Goal: Information Seeking & Learning: Learn about a topic

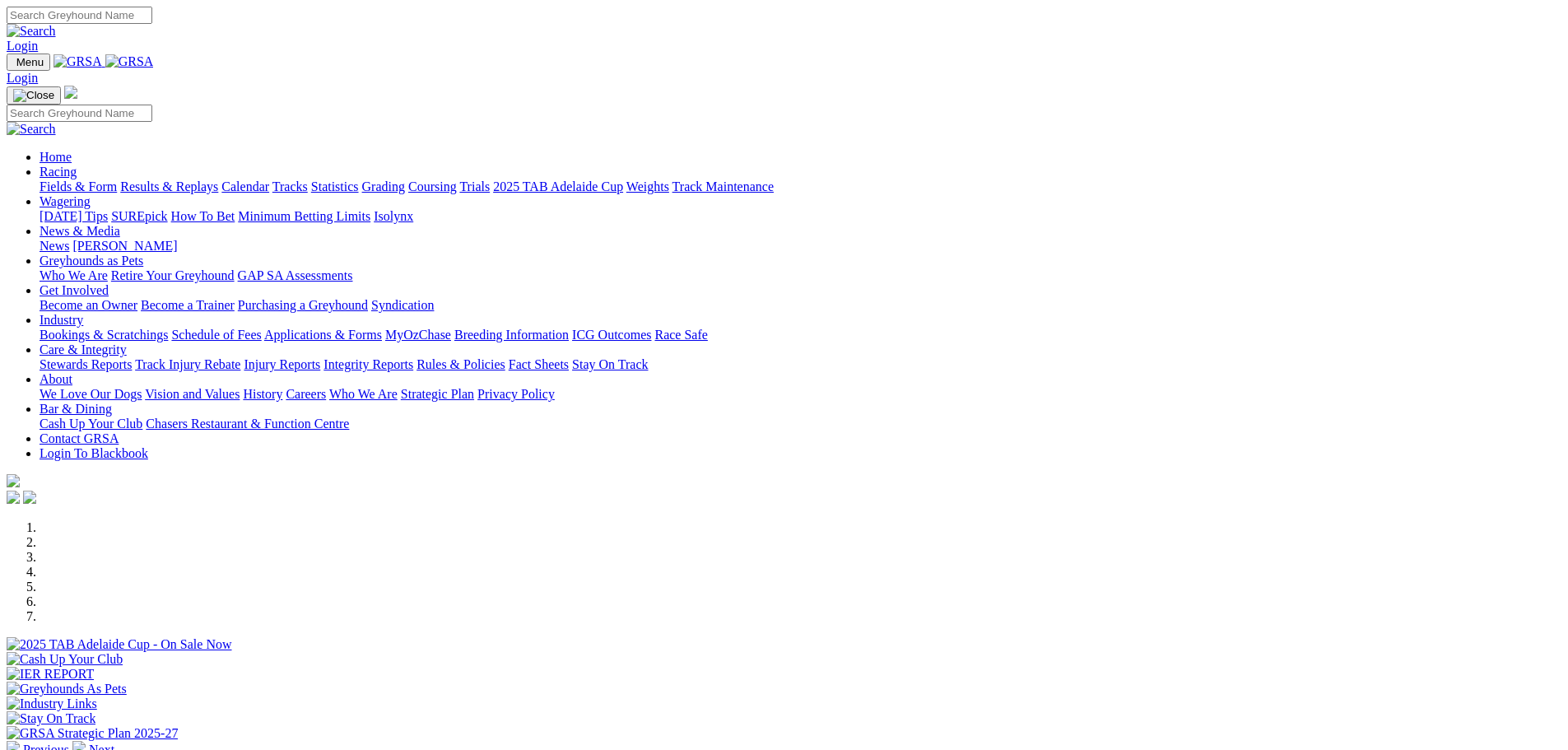
scroll to position [576, 0]
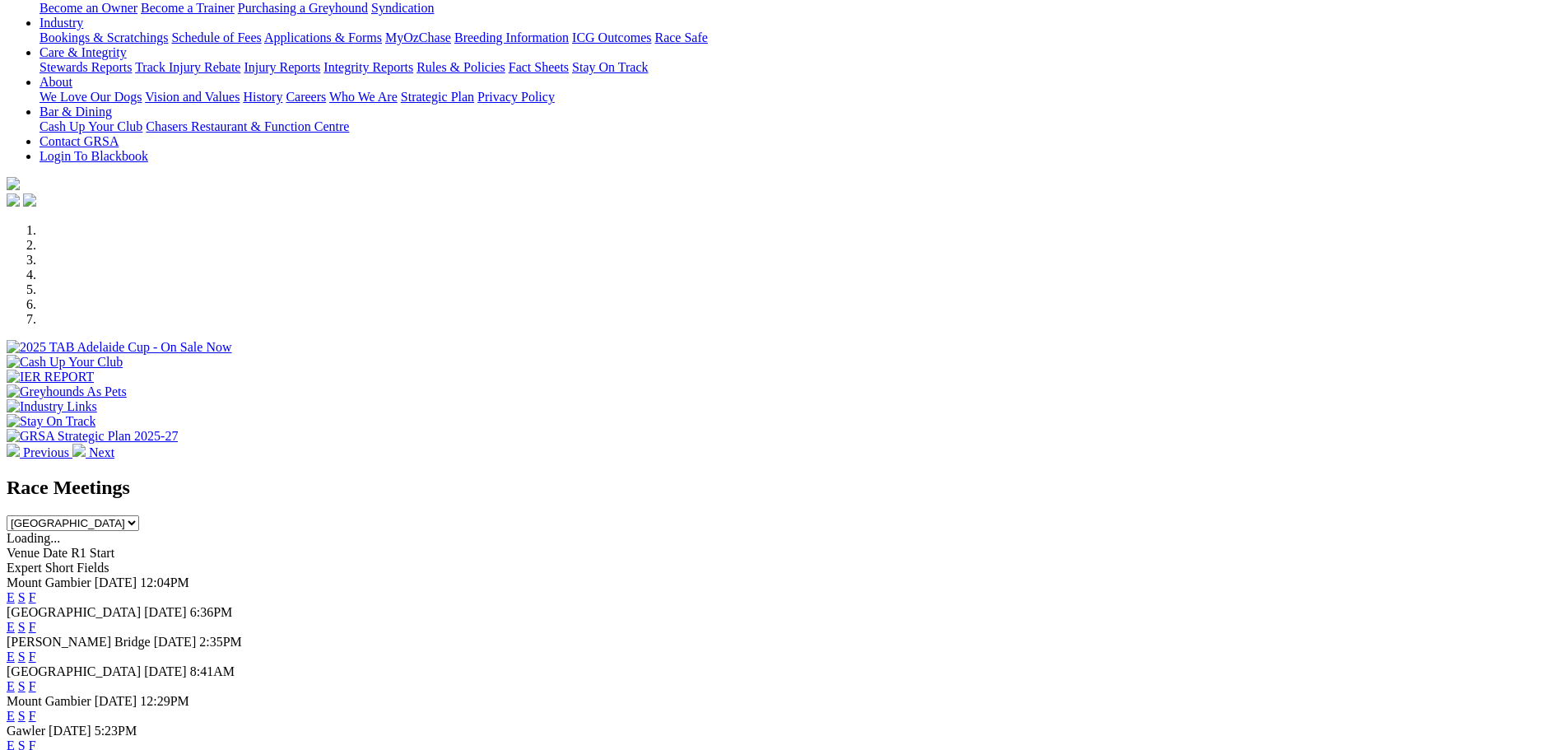
scroll to position [412, 0]
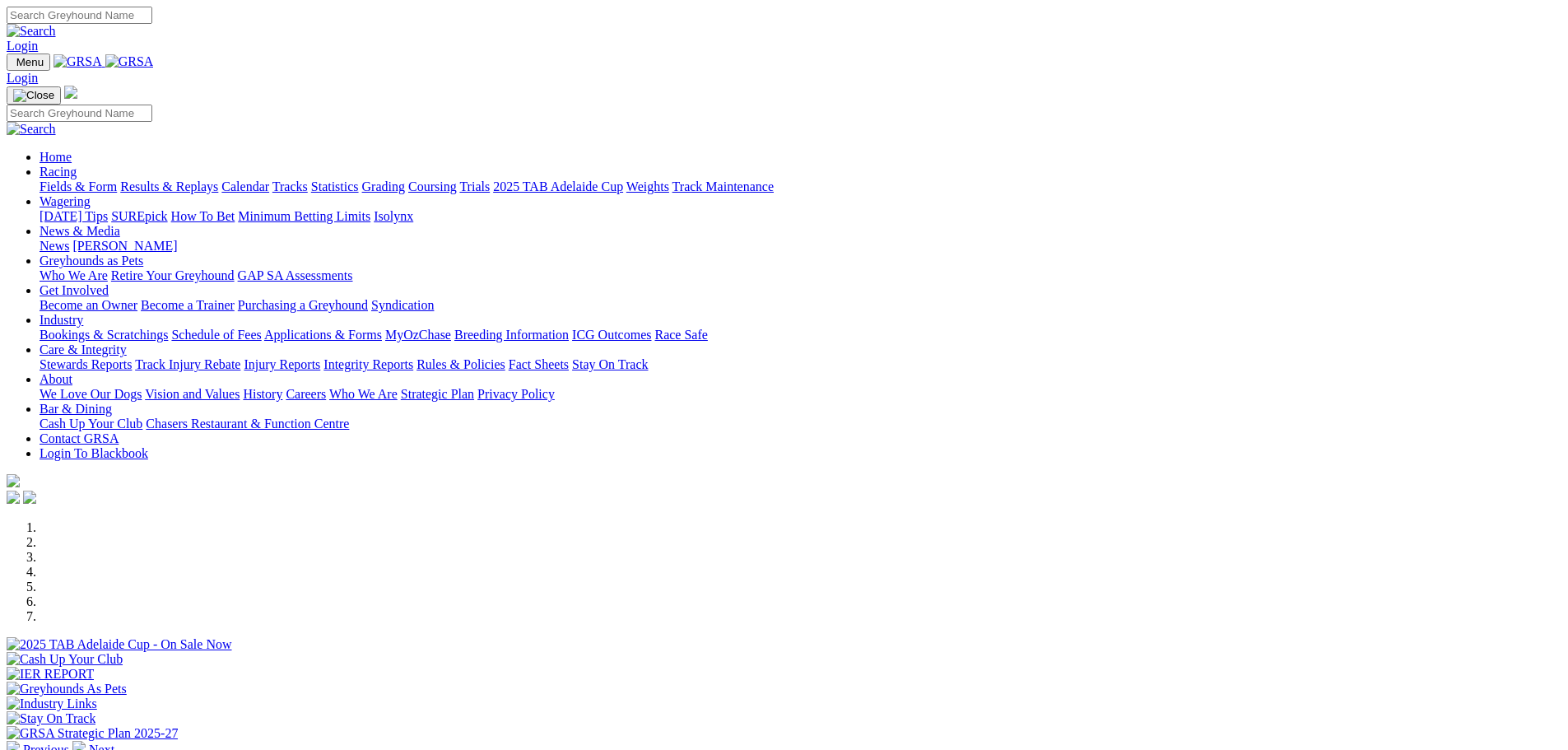
scroll to position [576, 0]
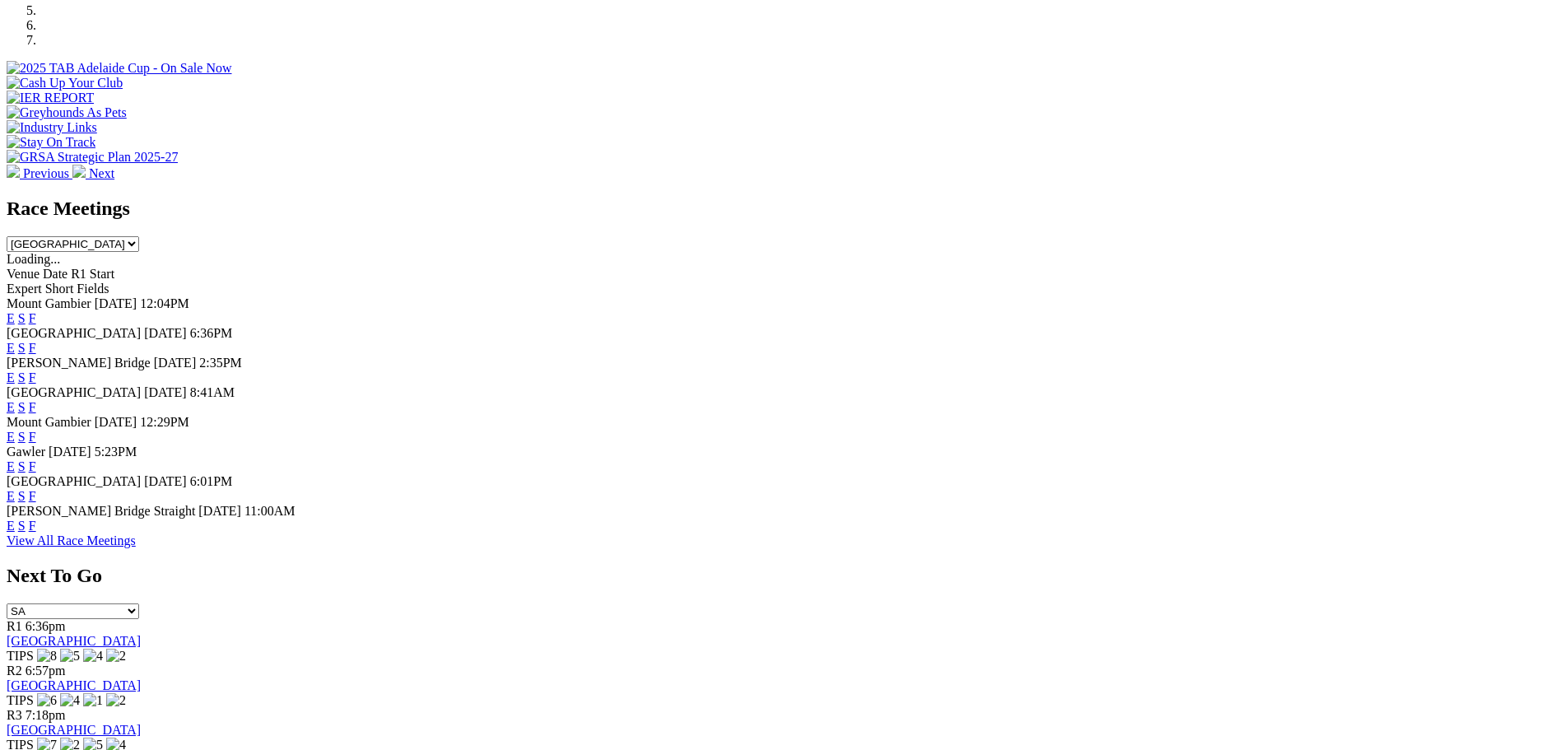
click at [36, 503] on link "F" at bounding box center [32, 496] width 7 height 14
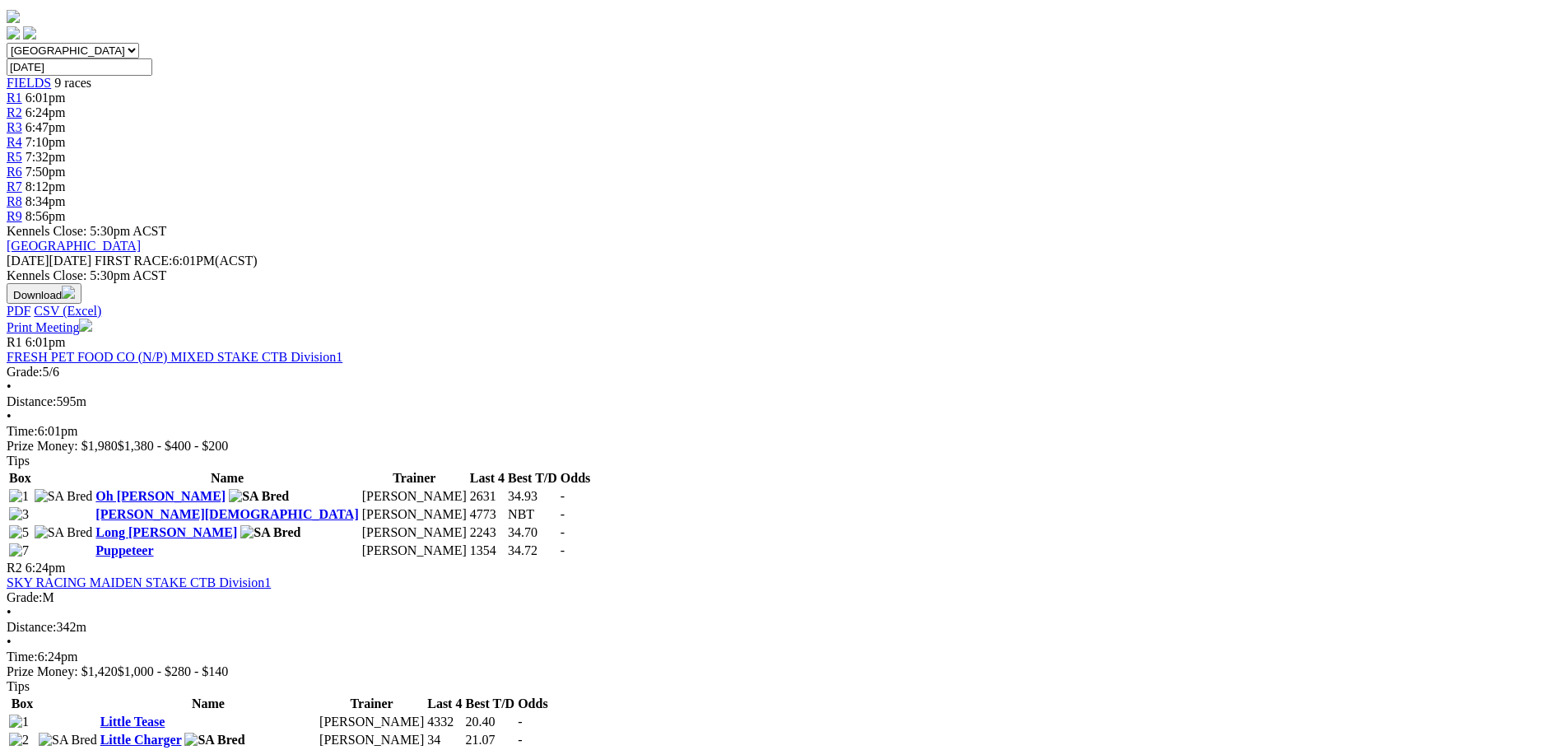
scroll to position [576, 0]
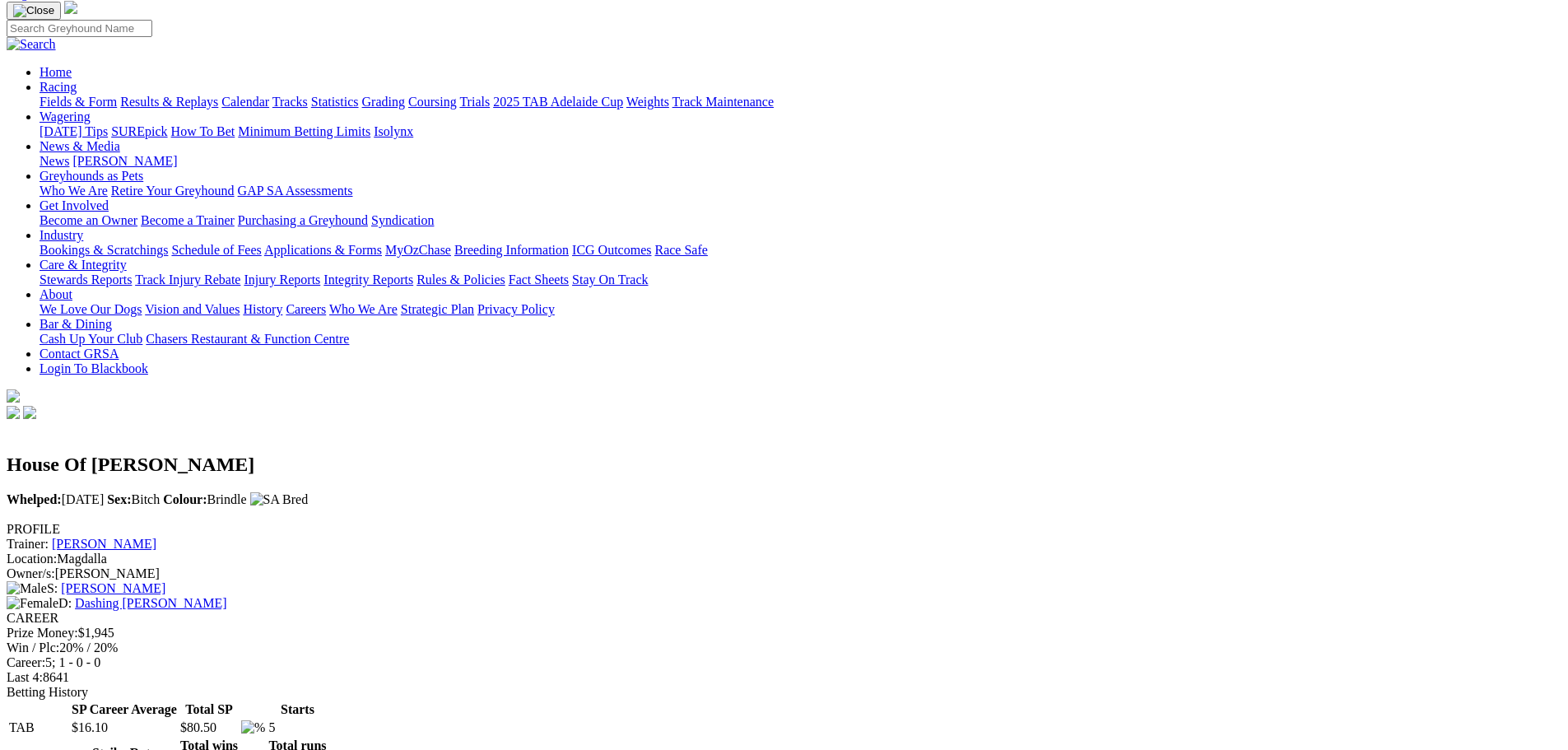
scroll to position [329, 0]
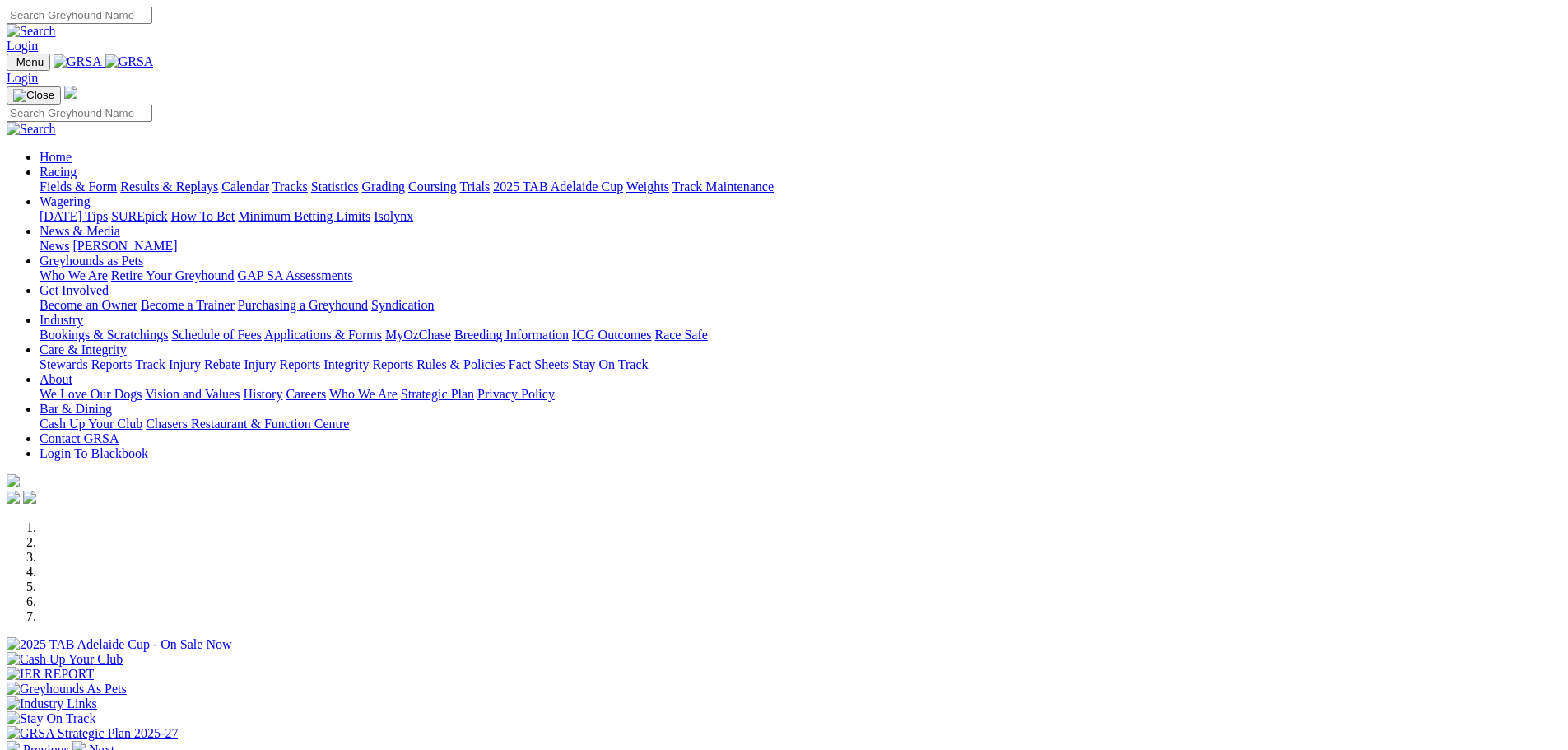
scroll to position [576, 0]
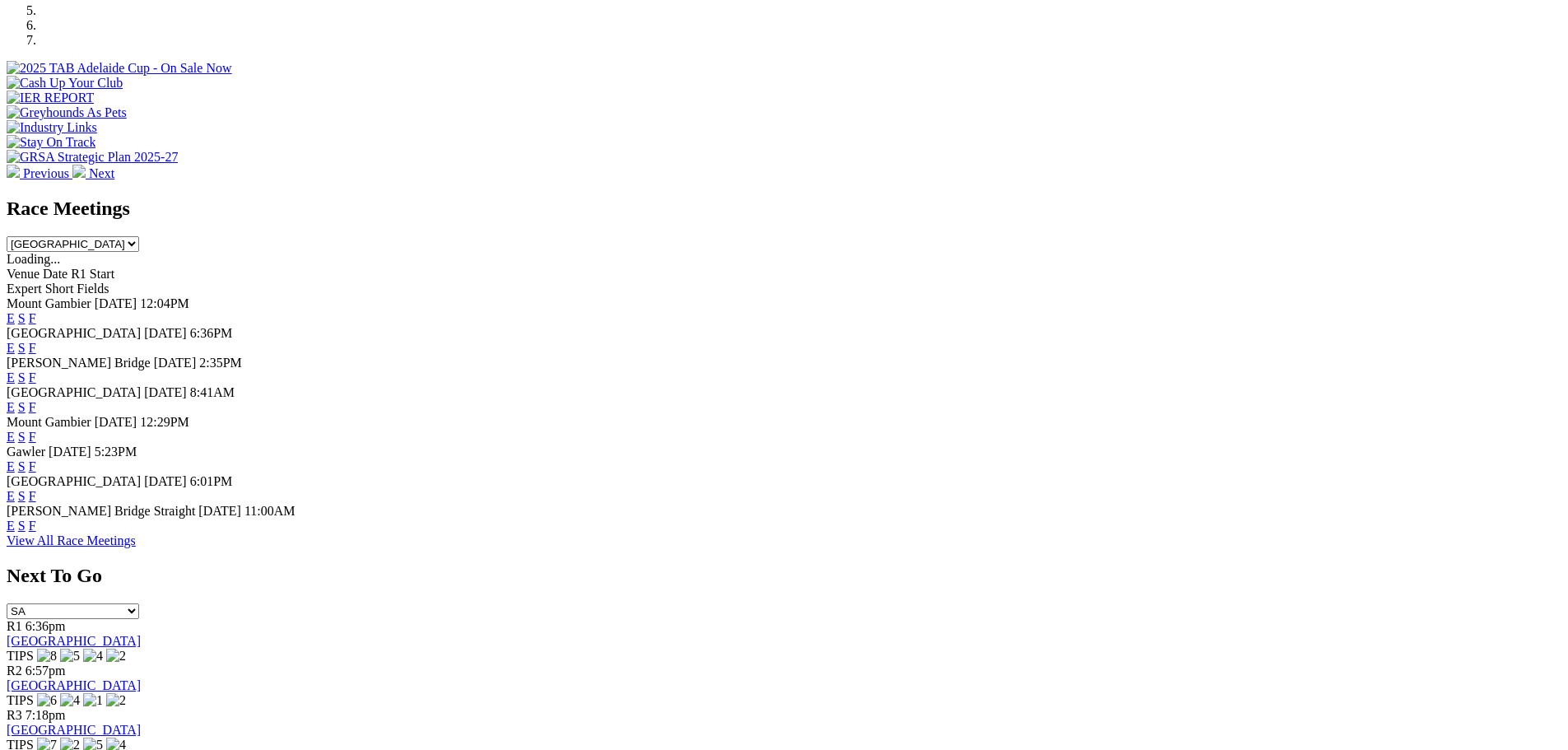
click at [36, 503] on link "F" at bounding box center [32, 496] width 7 height 14
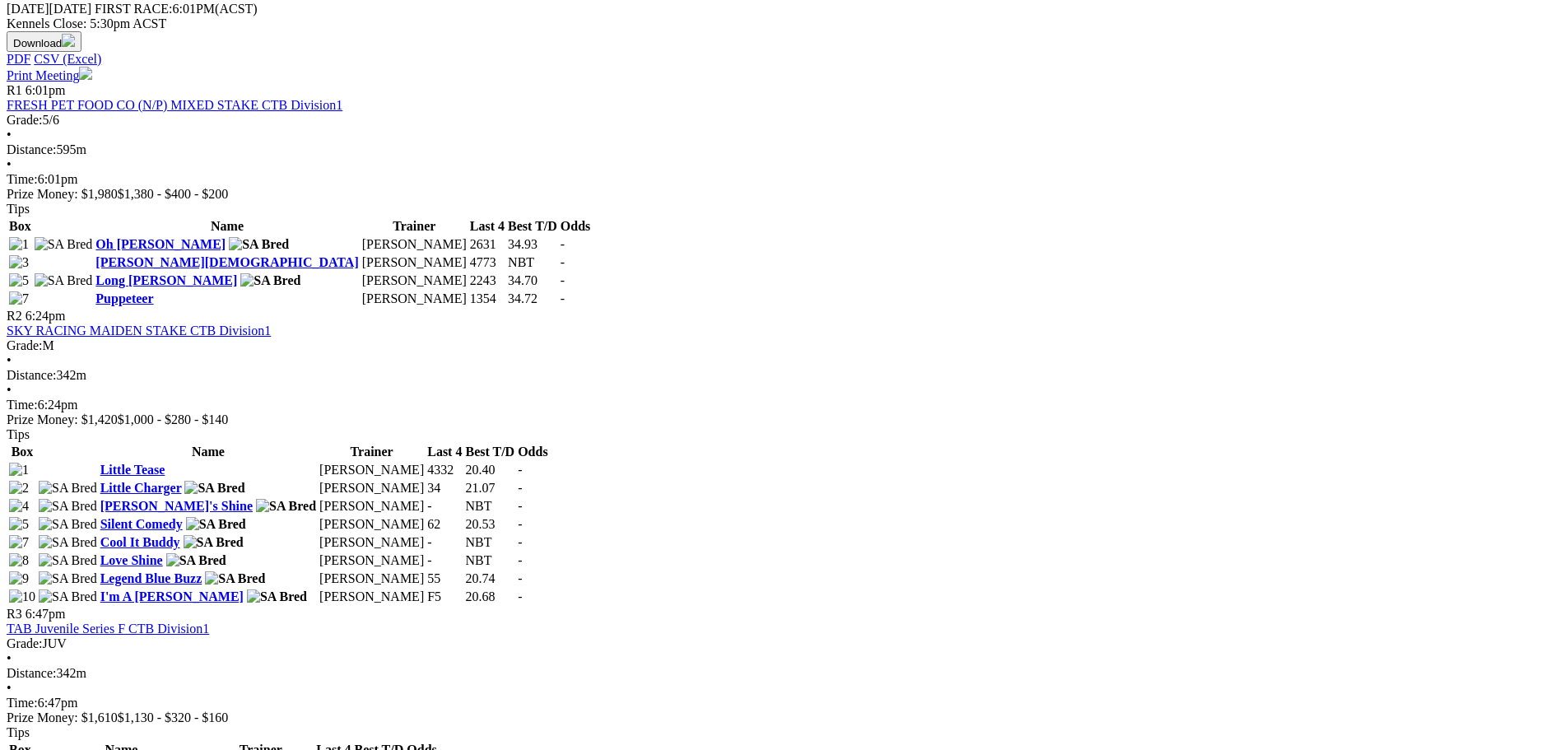
scroll to position [741, 0]
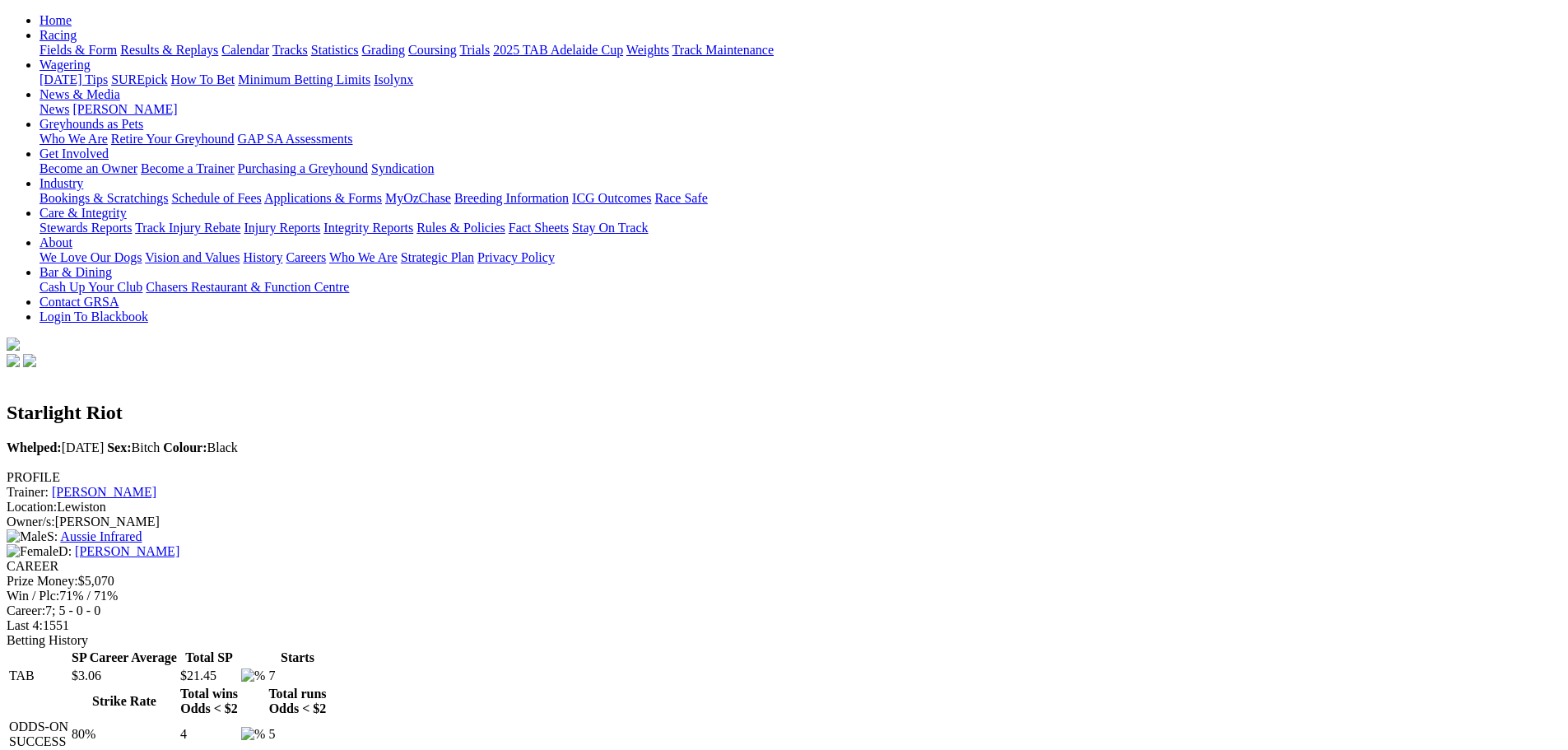
scroll to position [164, 0]
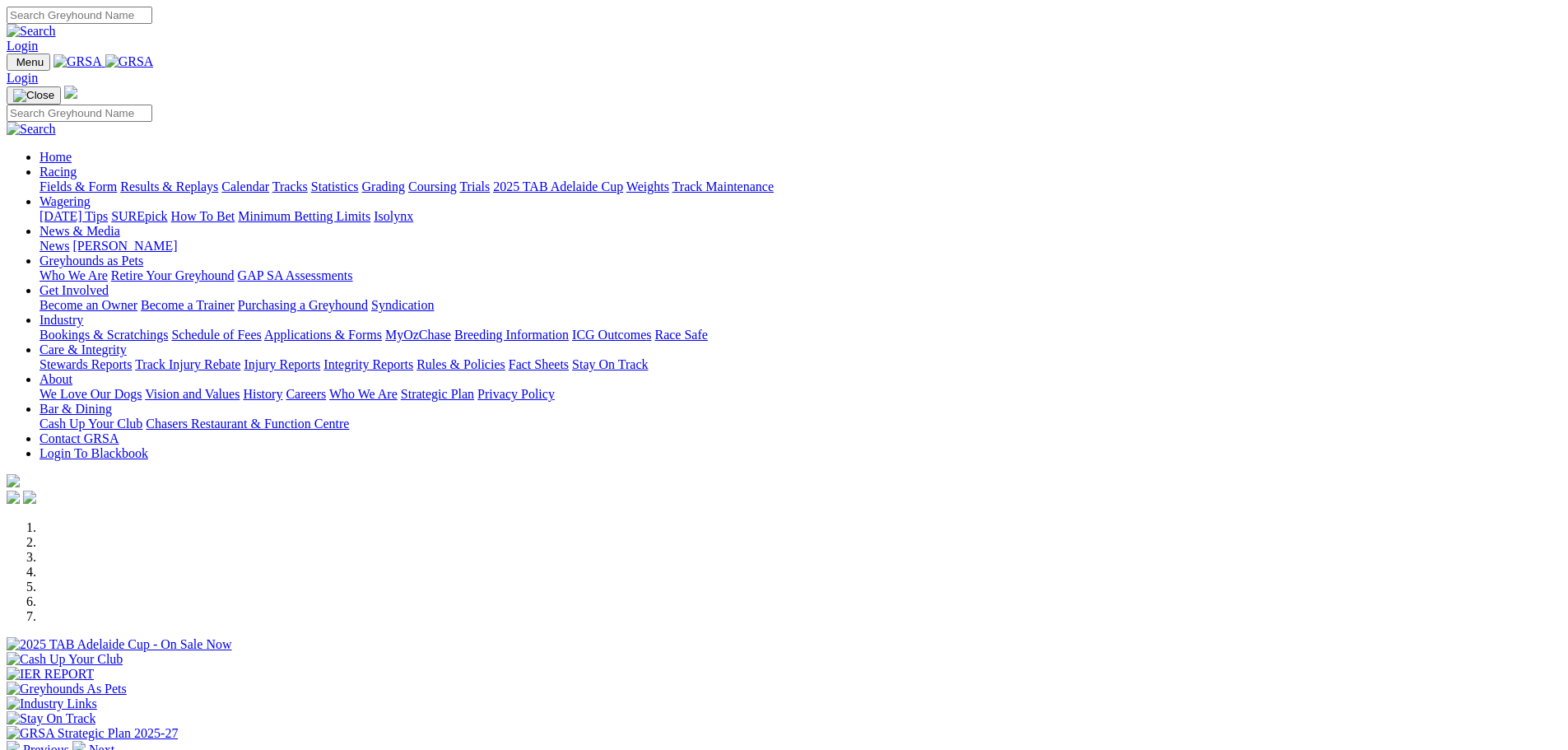
scroll to position [576, 0]
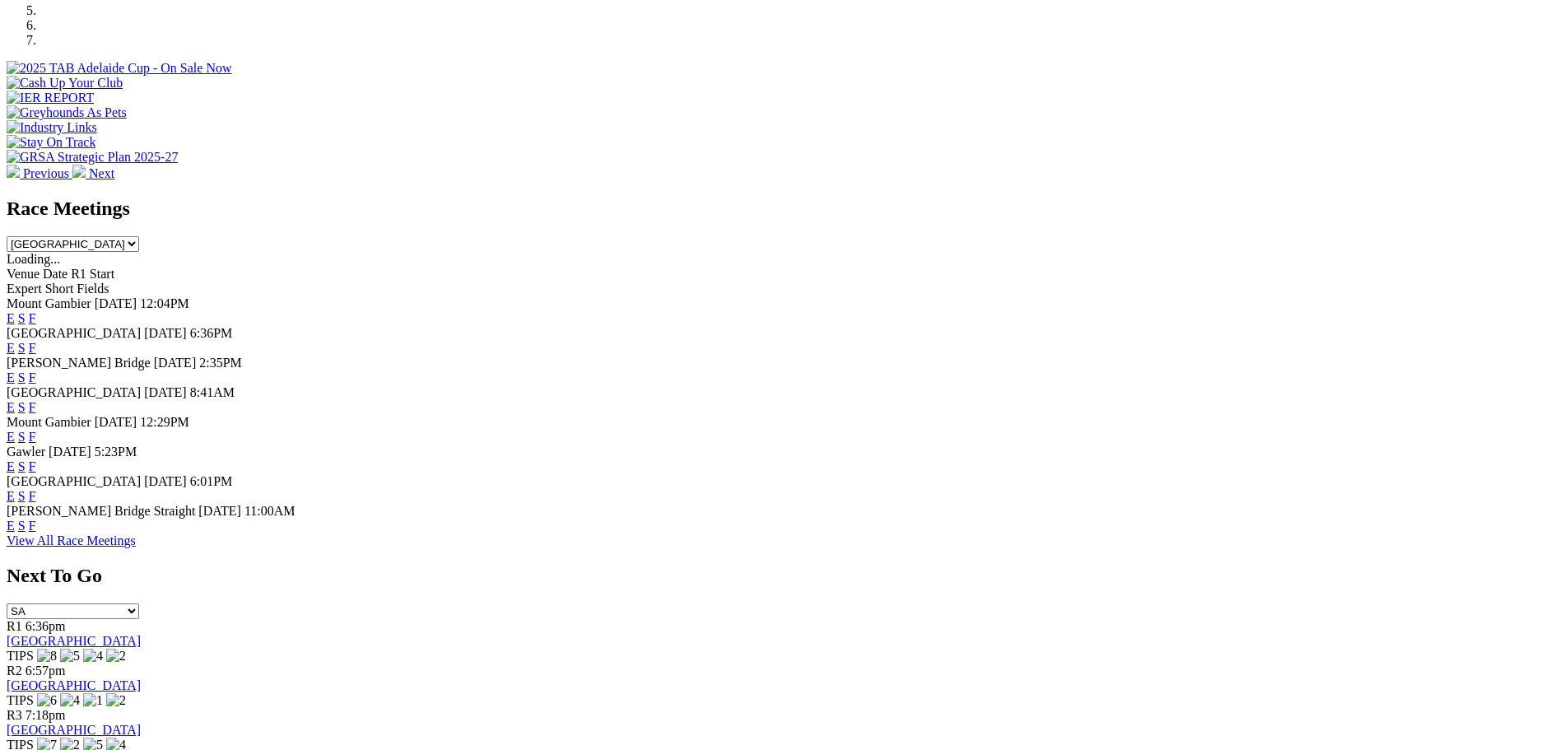
click at [36, 503] on link "F" at bounding box center [32, 496] width 7 height 14
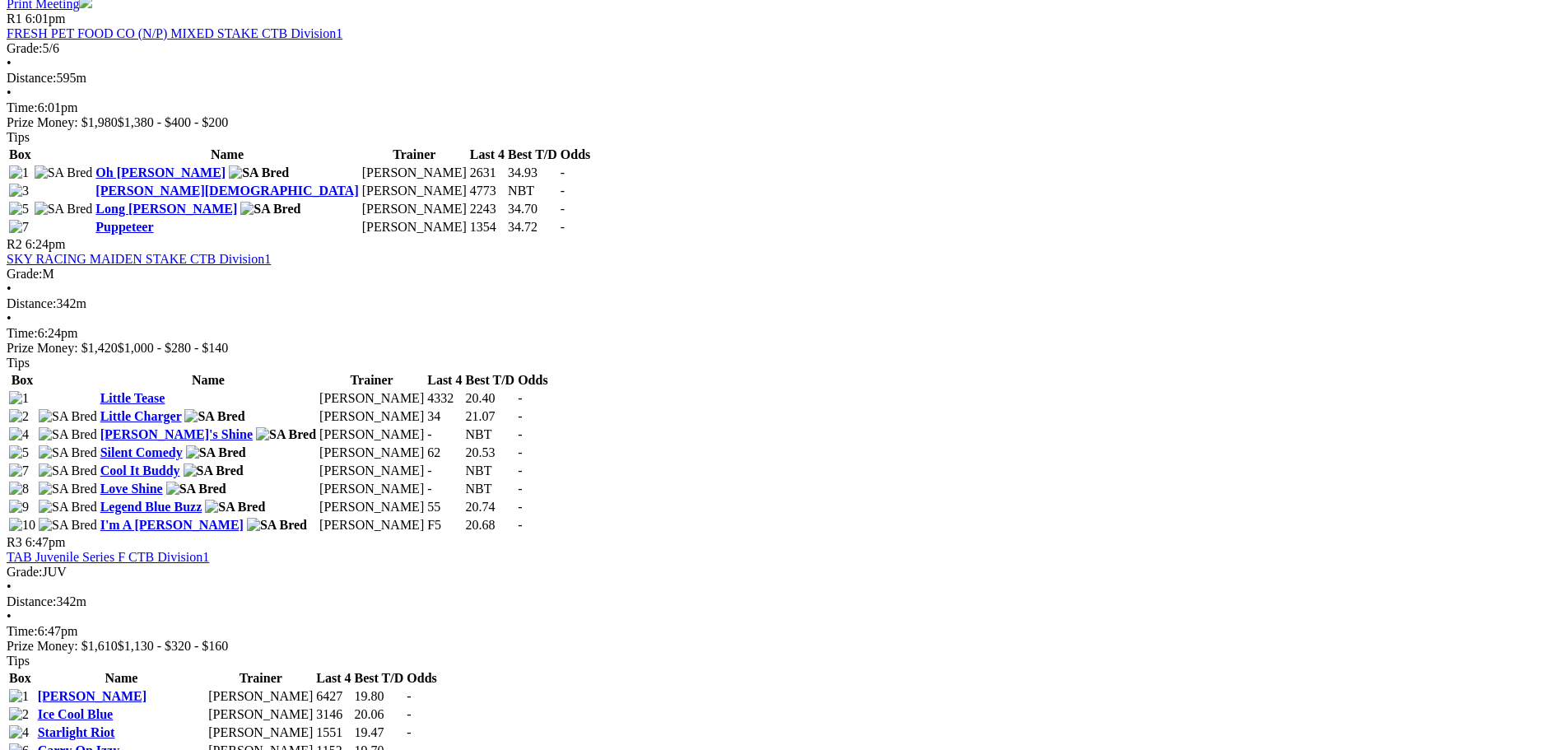
scroll to position [823, 0]
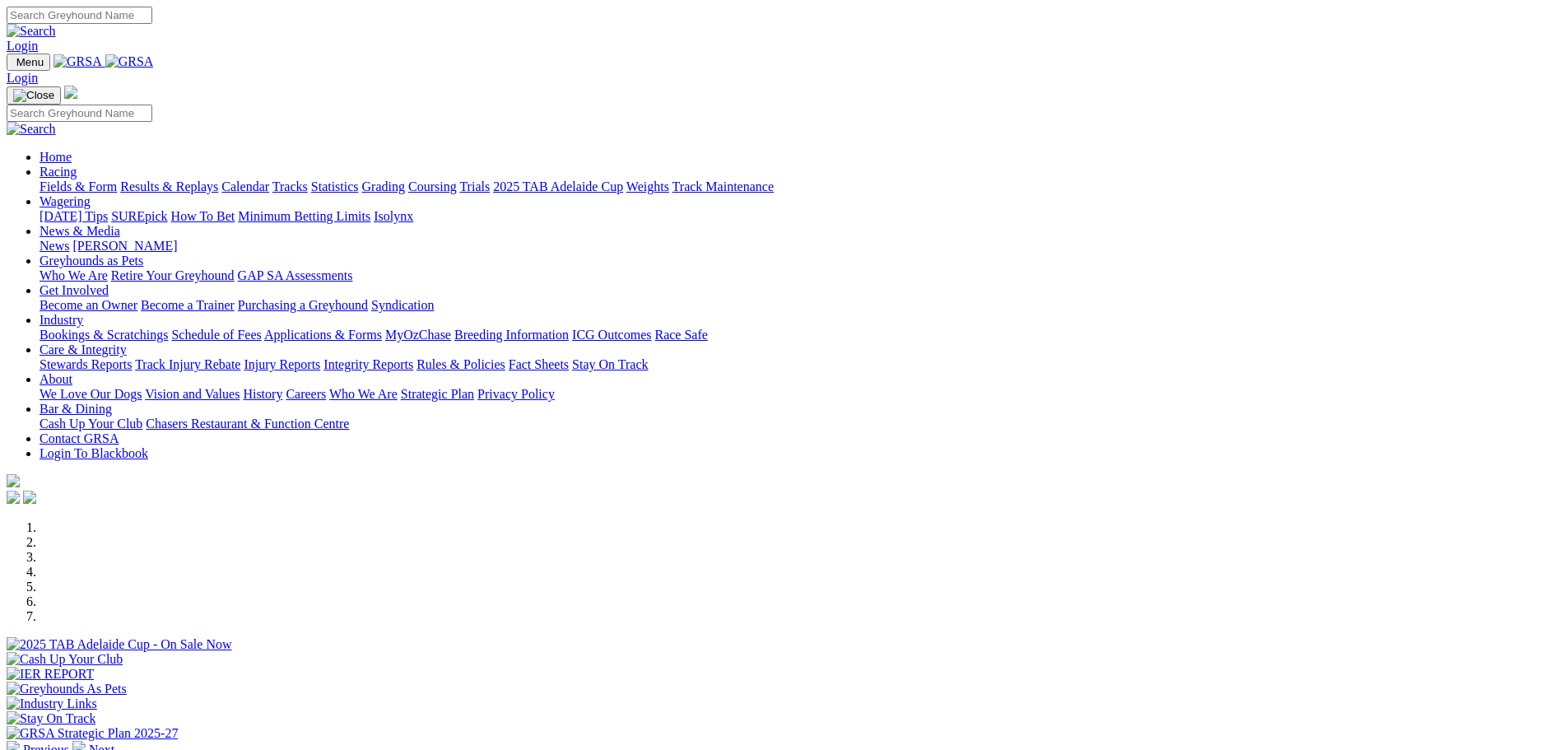
scroll to position [576, 0]
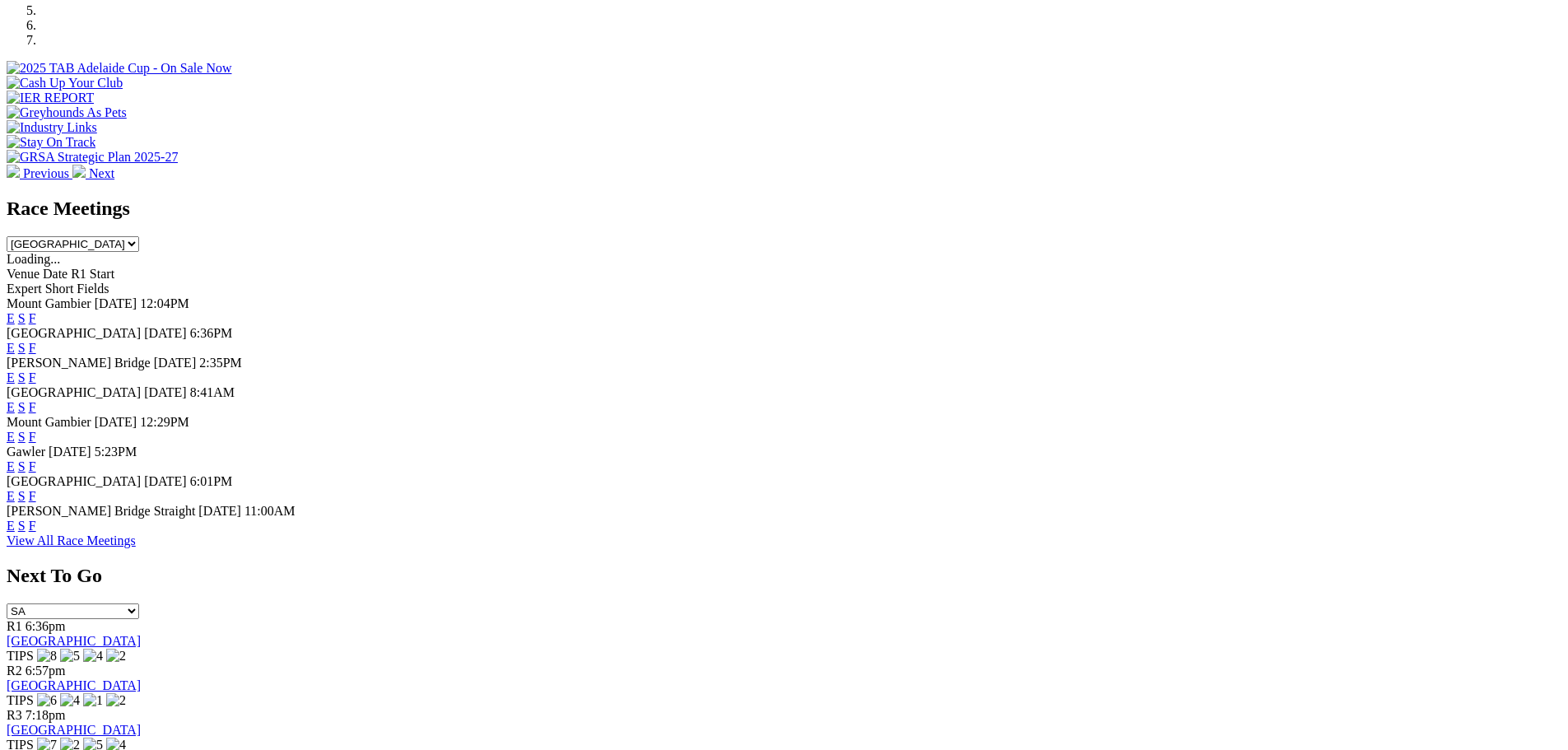
click at [36, 503] on link "F" at bounding box center [32, 496] width 7 height 14
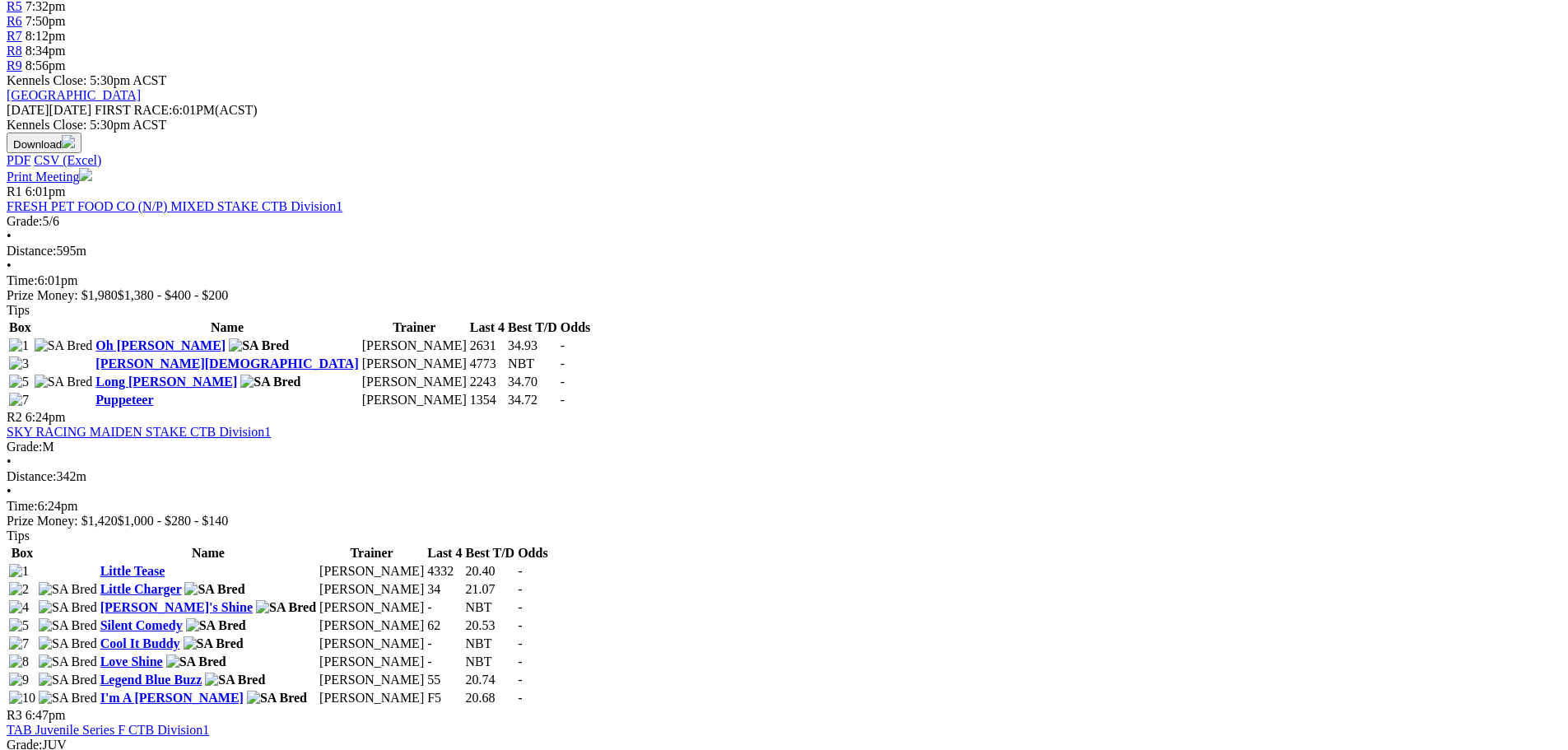
scroll to position [905, 0]
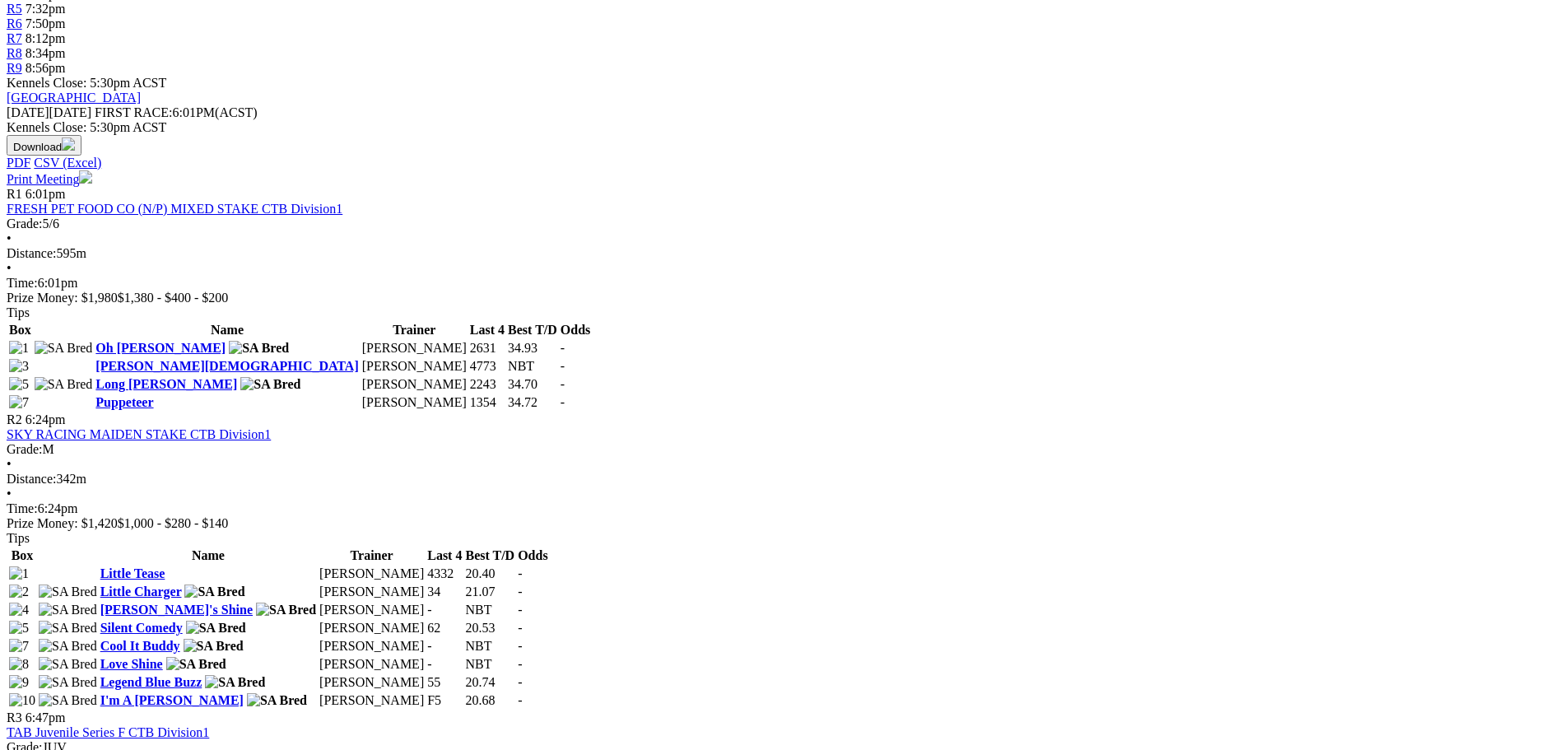
scroll to position [823, 0]
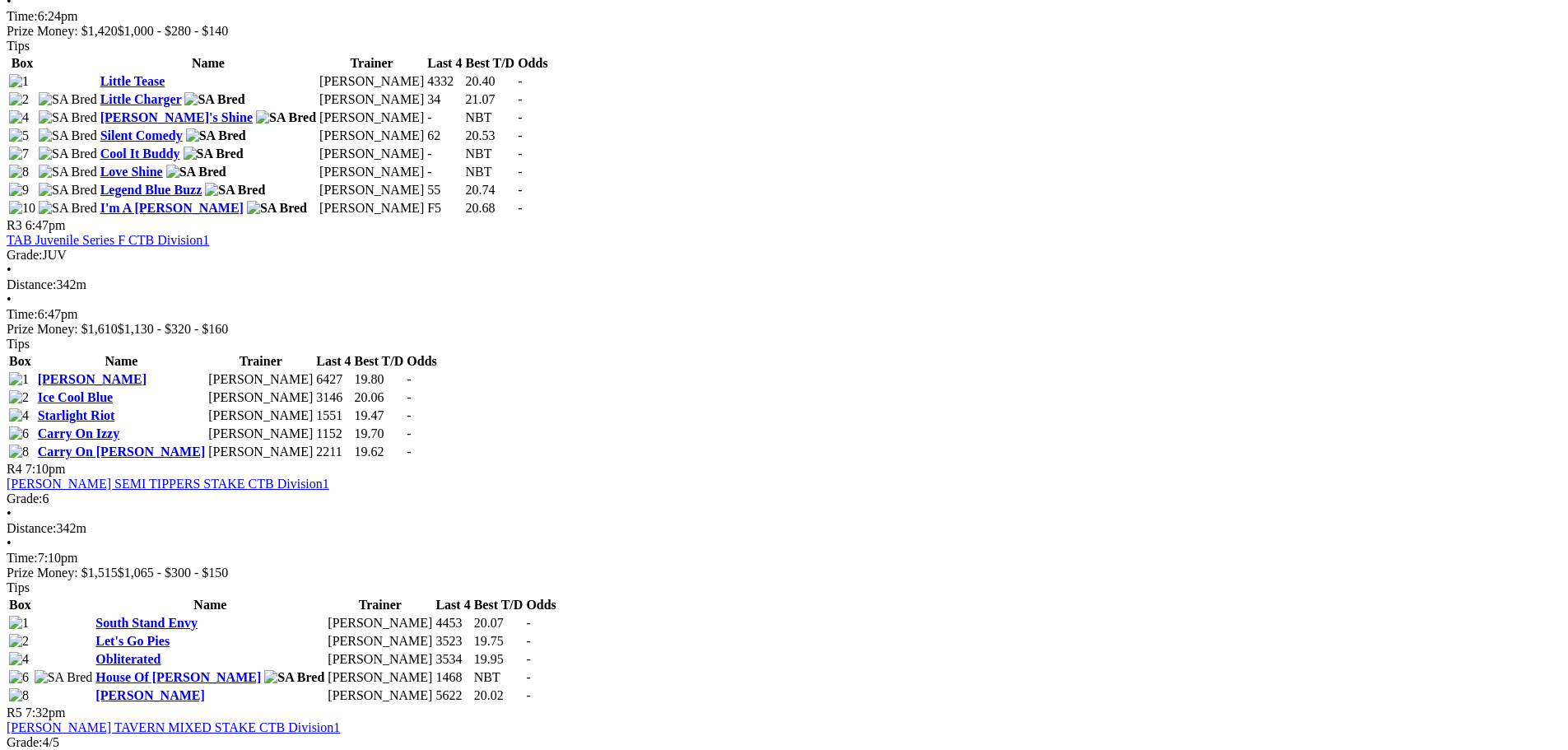
scroll to position [1235, 0]
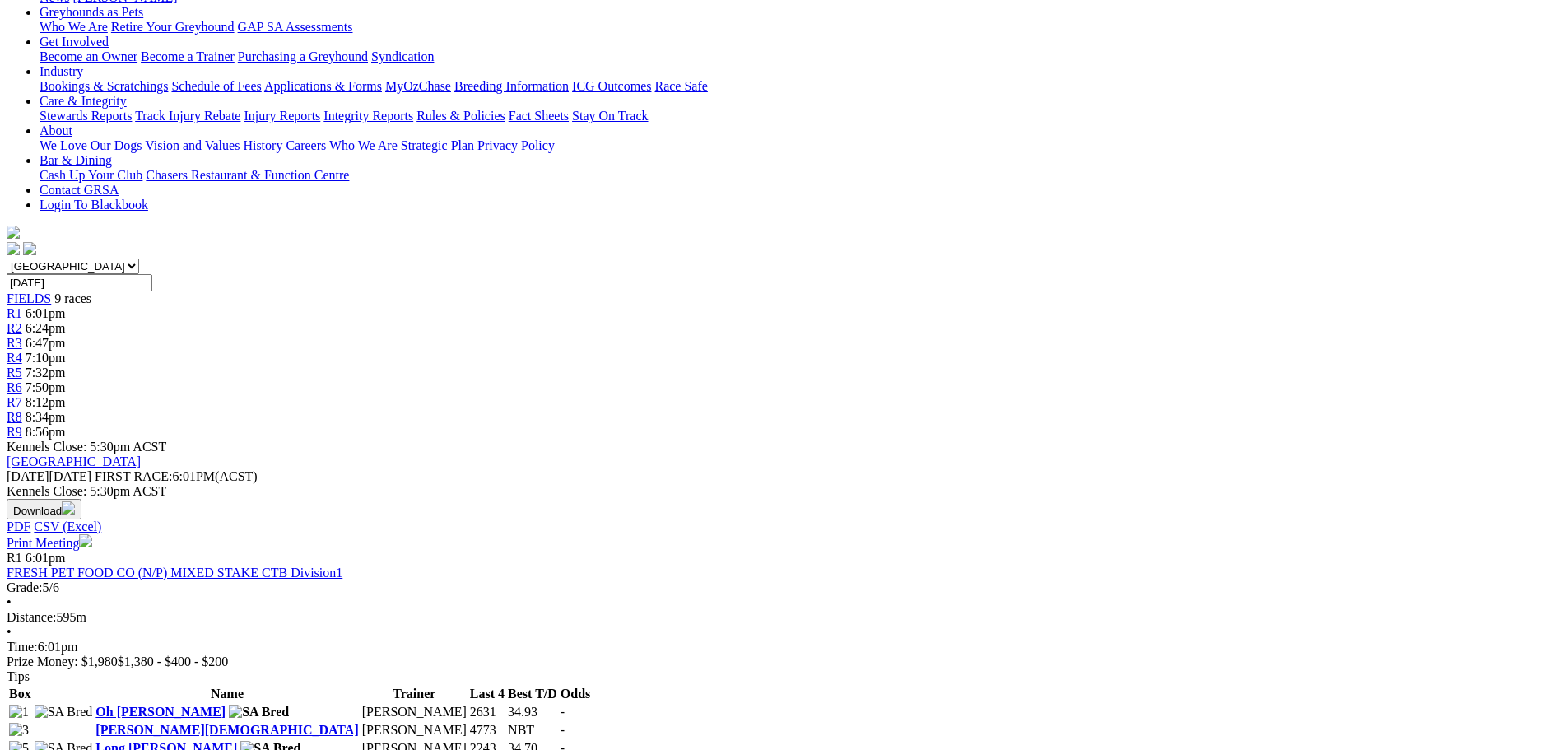
scroll to position [329, 0]
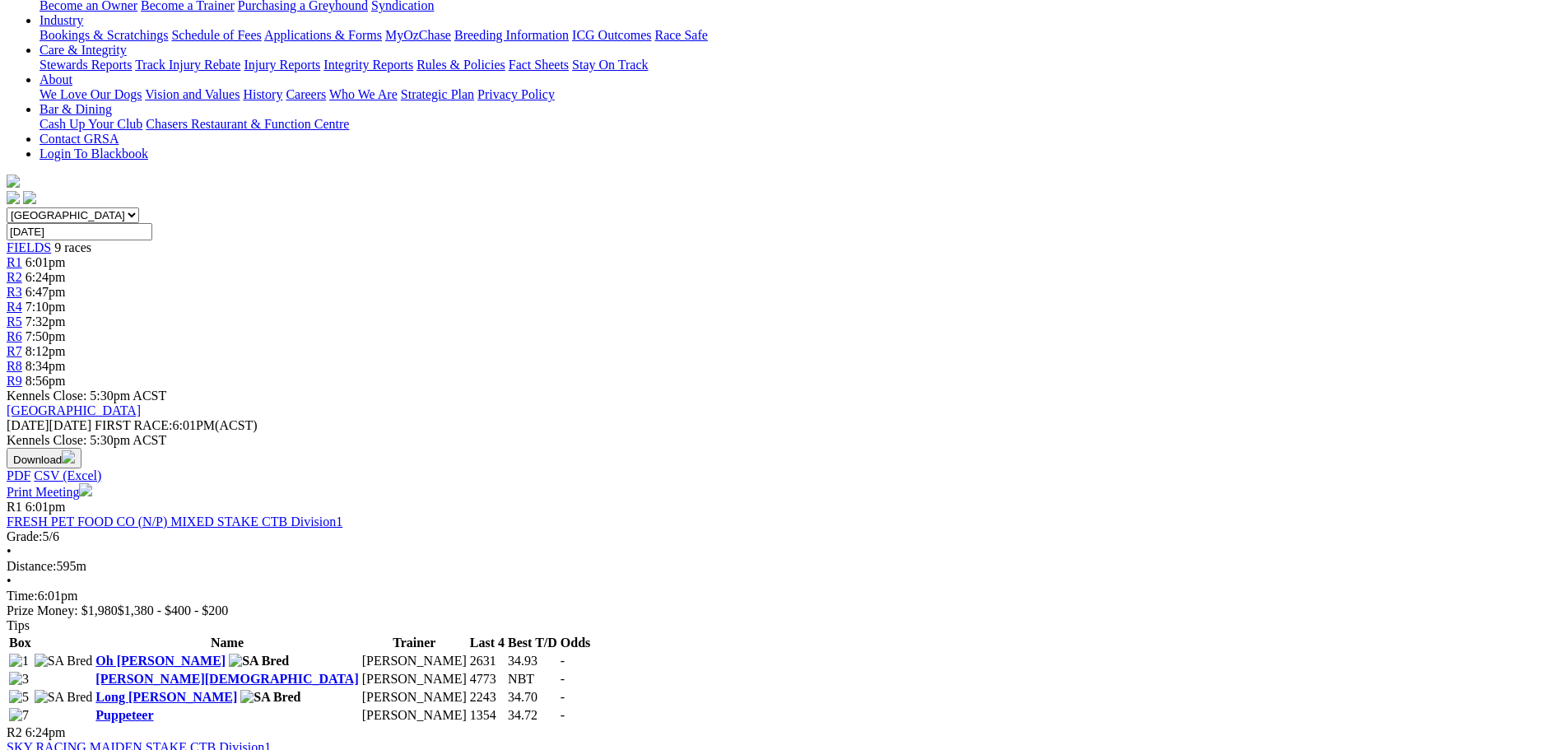
click at [226, 653] on link "Oh [PERSON_NAME]" at bounding box center [161, 660] width 130 height 14
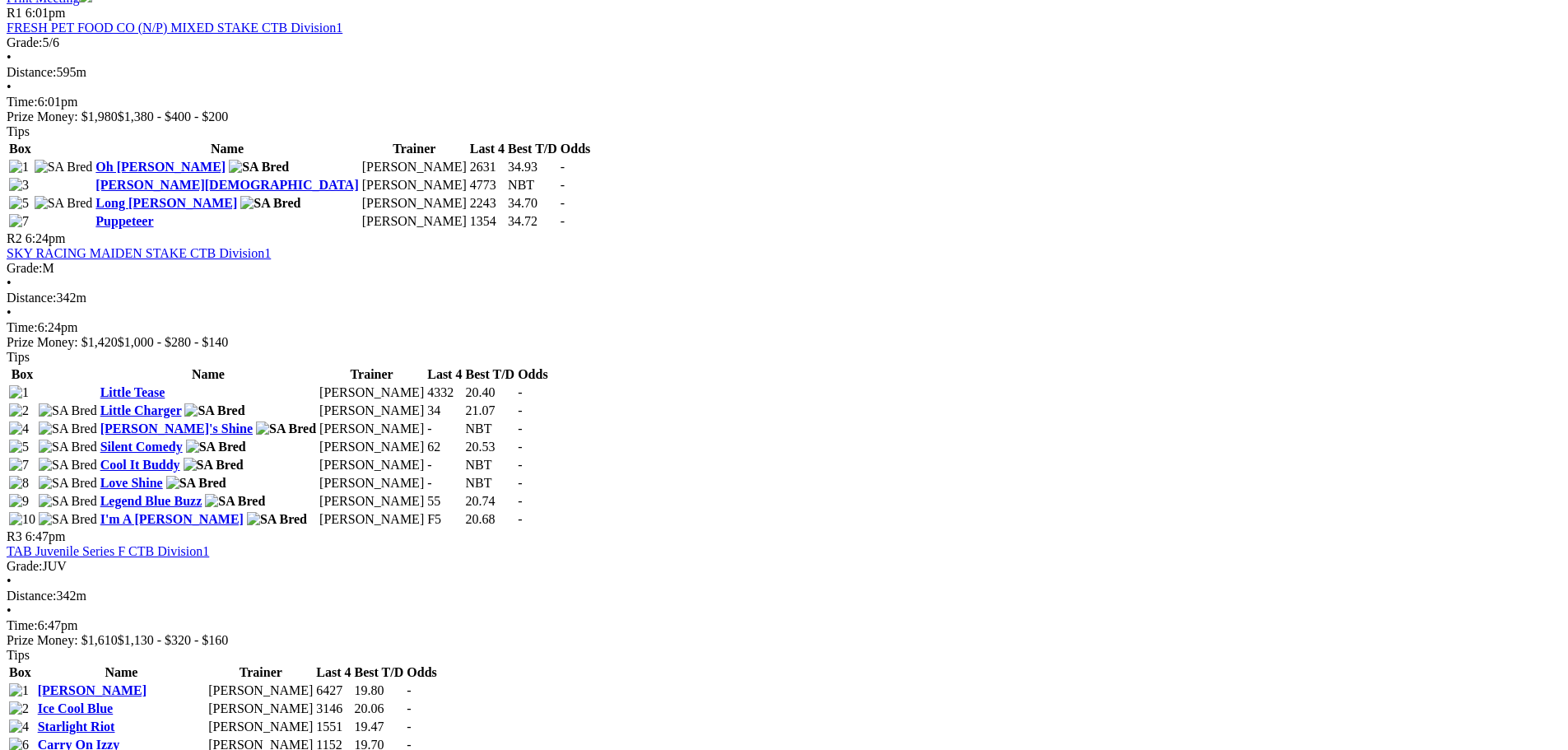
scroll to position [164, 0]
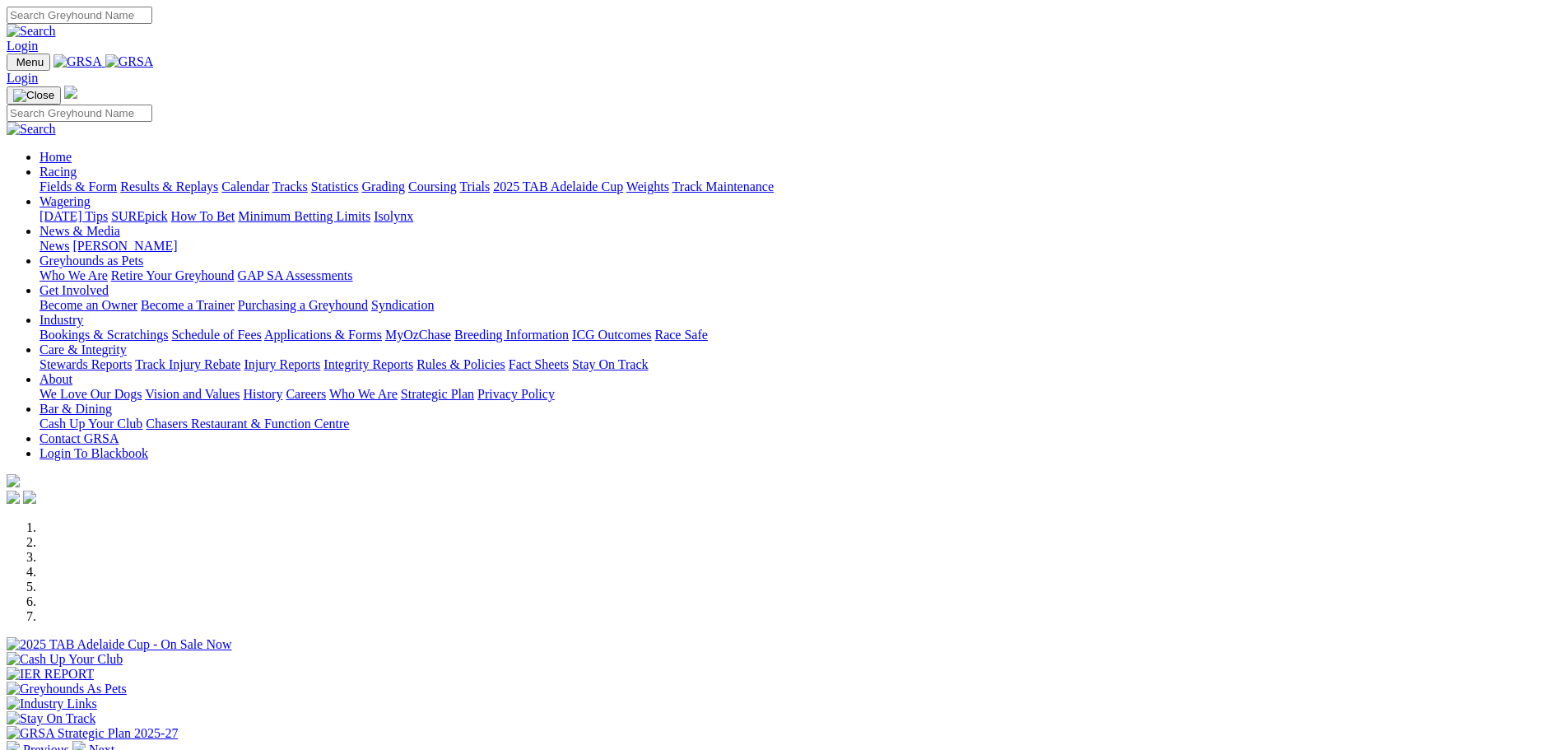
scroll to position [576, 0]
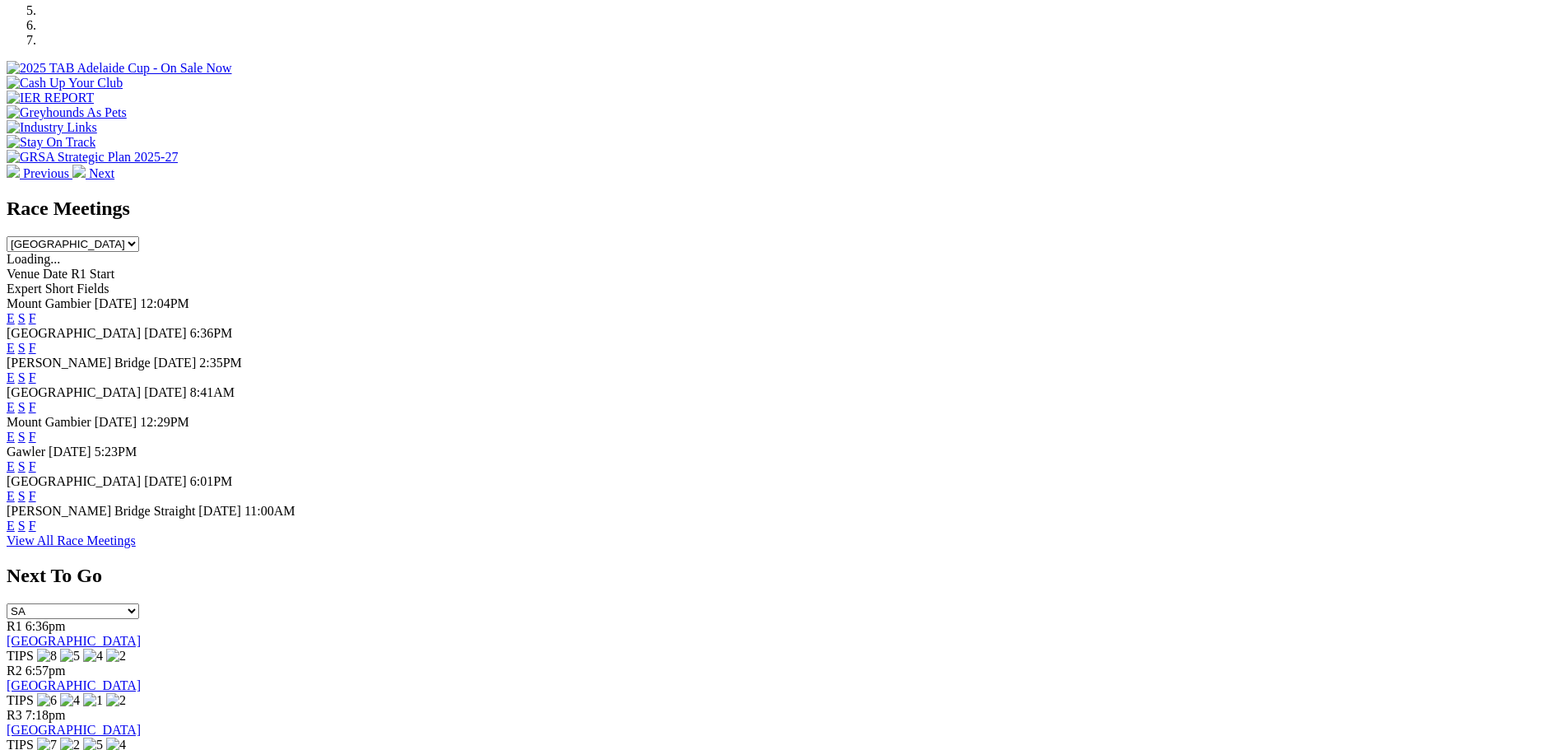
click at [36, 503] on link "F" at bounding box center [32, 496] width 7 height 14
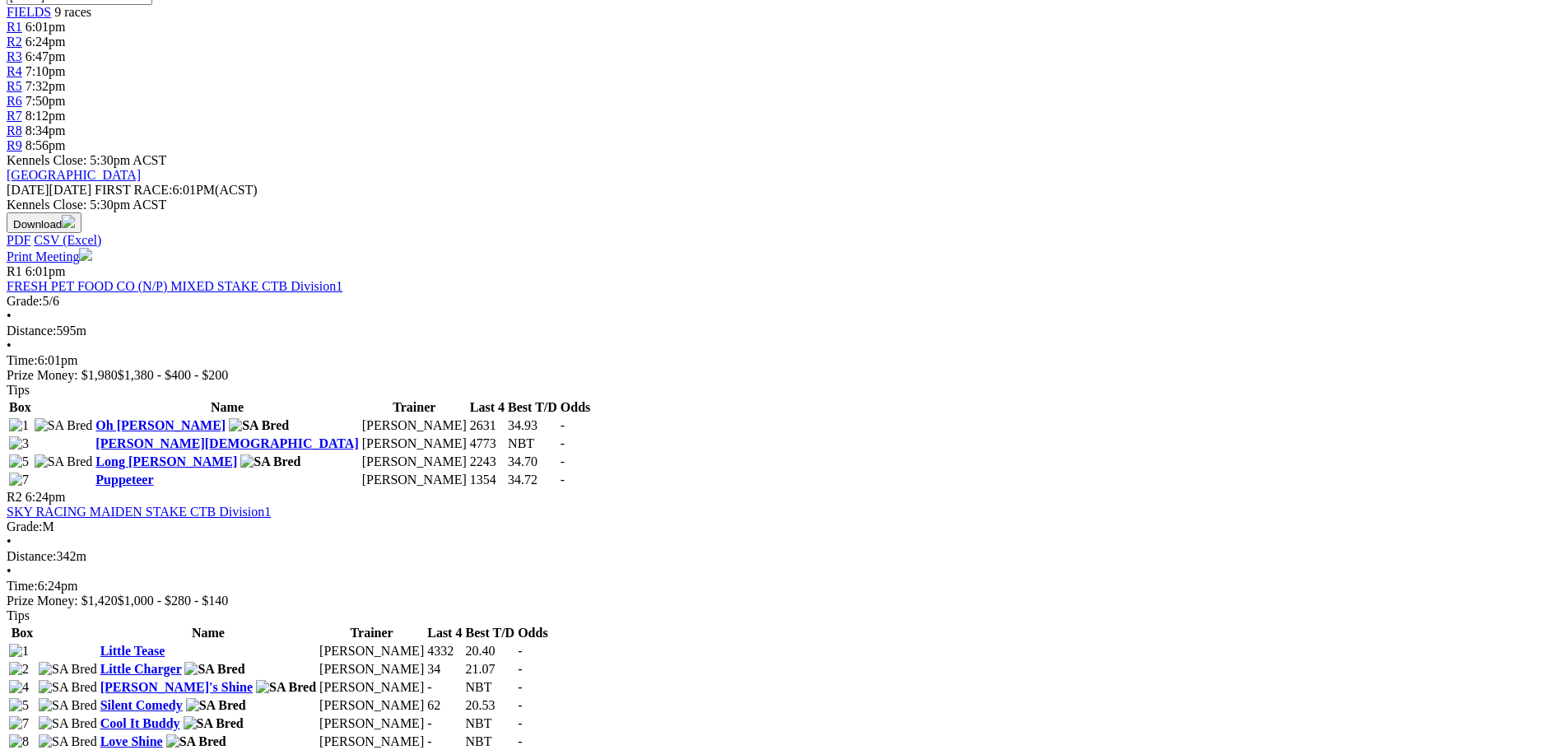
scroll to position [576, 0]
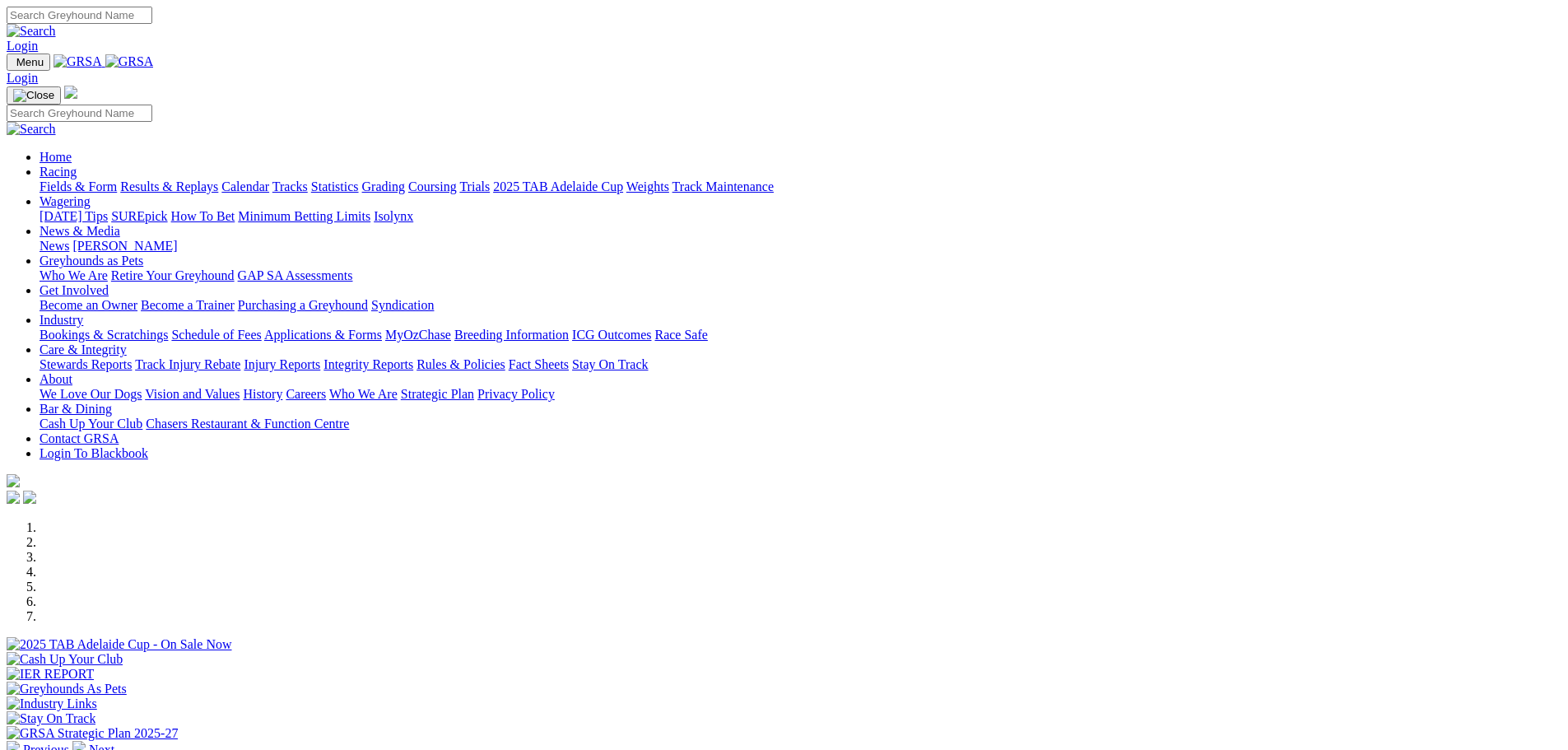
scroll to position [576, 0]
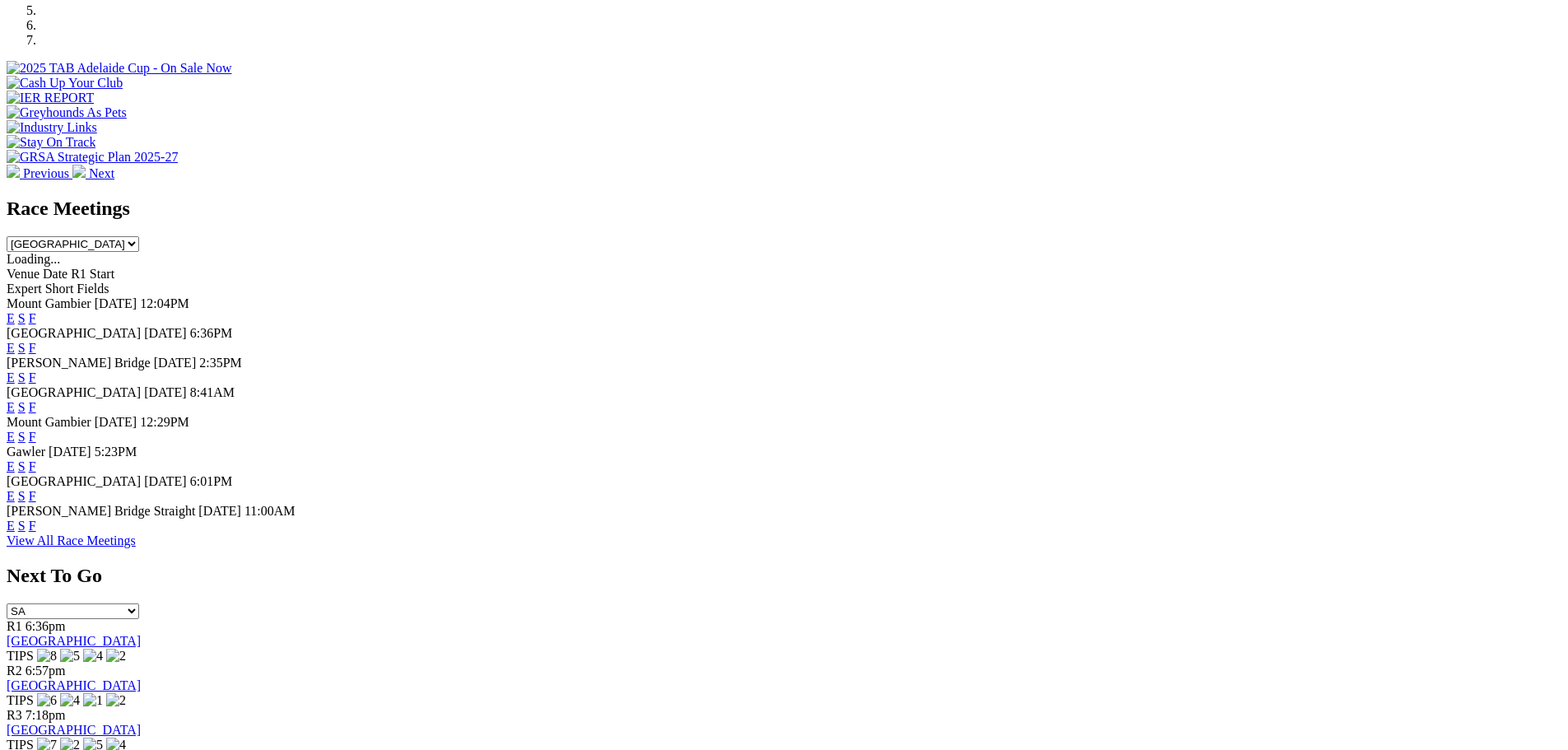
click at [36, 400] on link "F" at bounding box center [32, 407] width 7 height 14
